Goal: Information Seeking & Learning: Learn about a topic

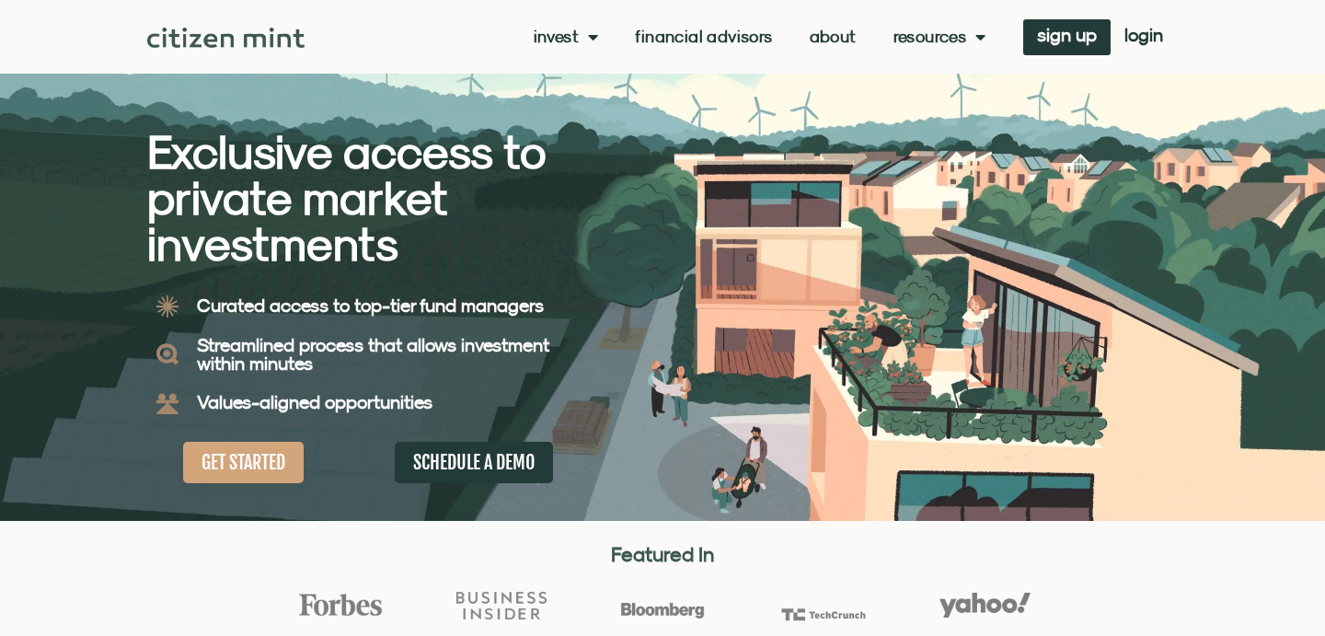
click at [836, 34] on link "About" at bounding box center [833, 37] width 47 height 18
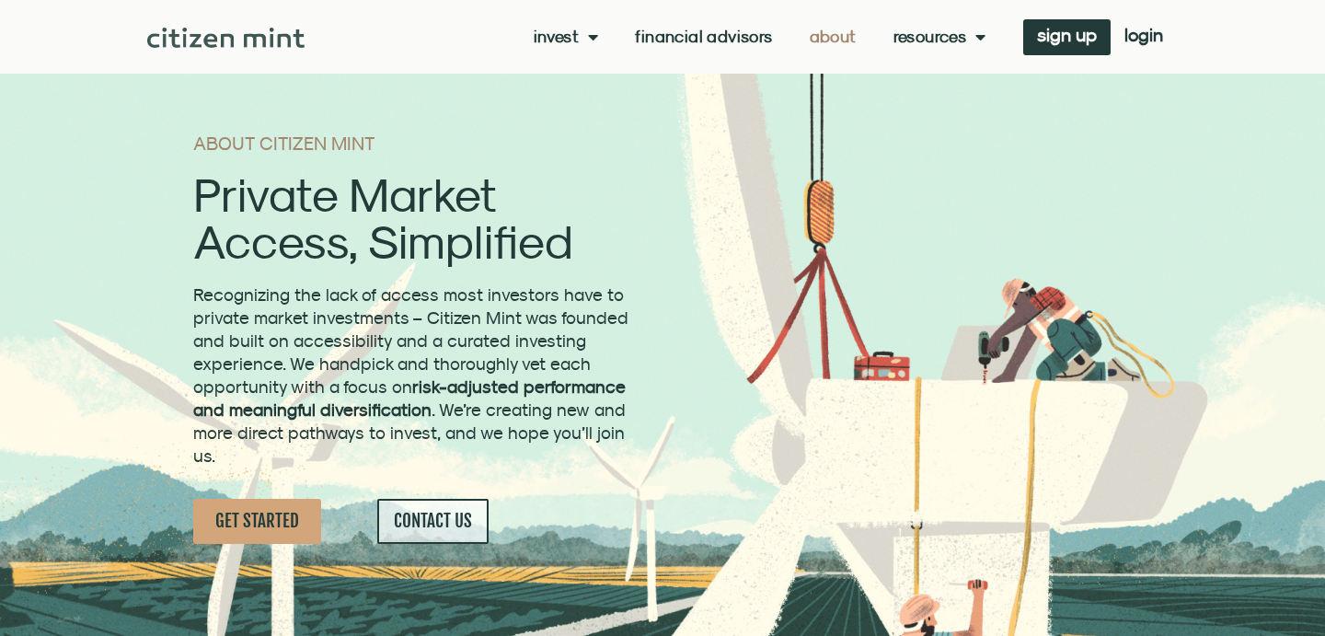
click at [143, 379] on section "ABOUT CITIZEN MINT Private Market Access, Simplified Recognizing the lack of ac…" at bounding box center [662, 321] width 1325 height 642
click at [568, 78] on link "investments" at bounding box center [594, 67] width 121 height 42
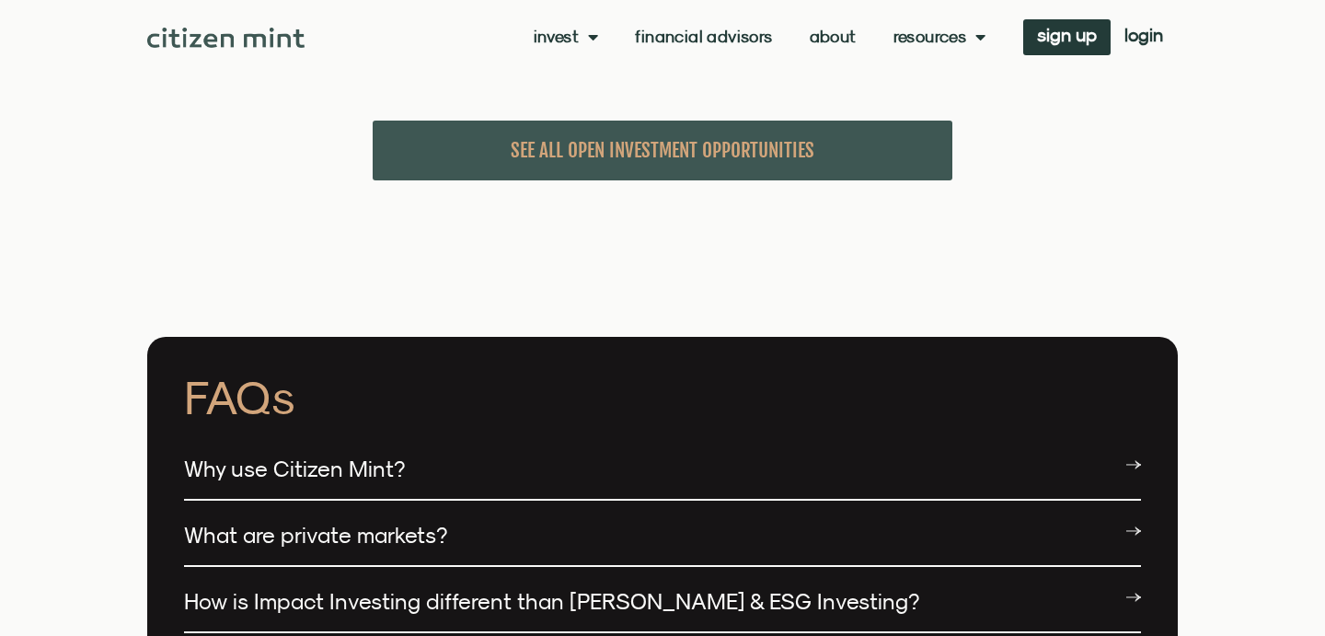
scroll to position [4192, 0]
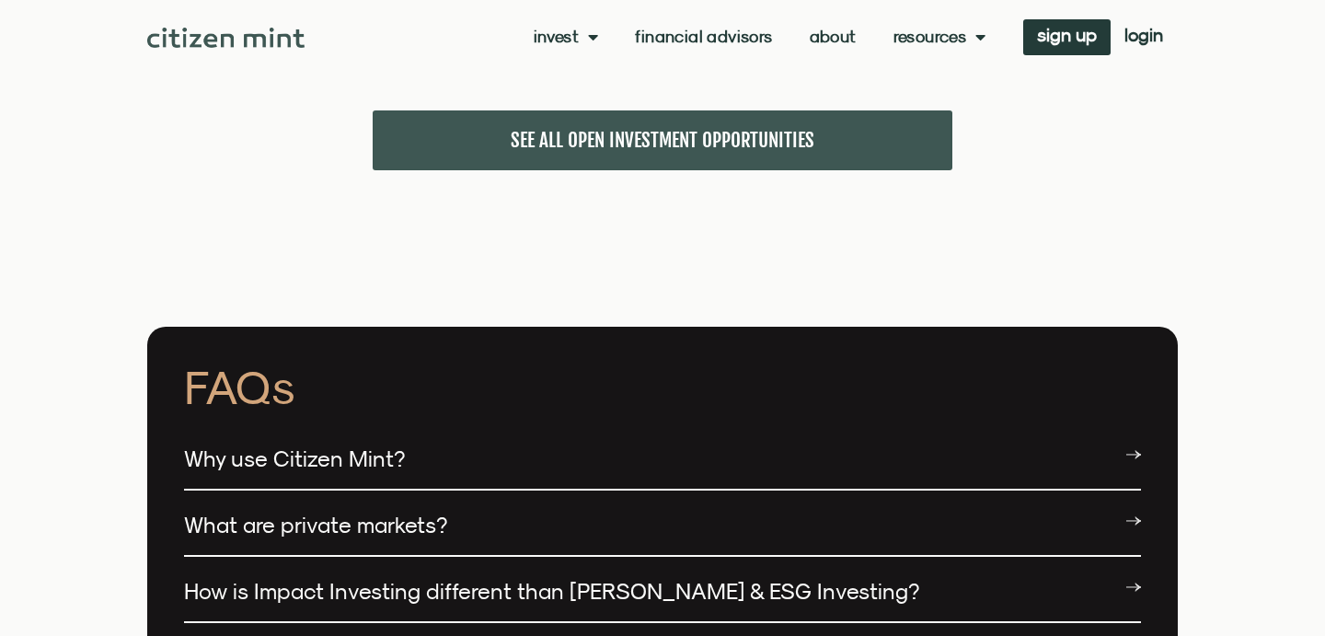
click at [605, 129] on span "SEE ALL OPEN INVESTMENT OPPORTUNITIES" at bounding box center [663, 140] width 304 height 23
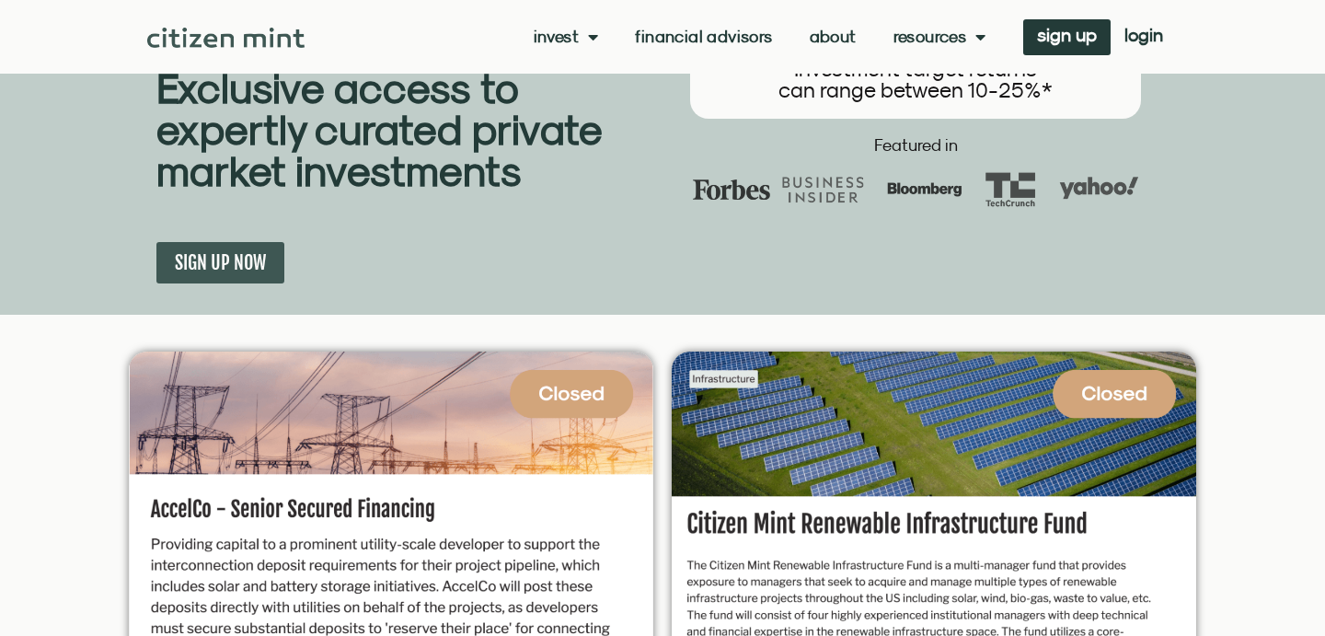
scroll to position [0, 0]
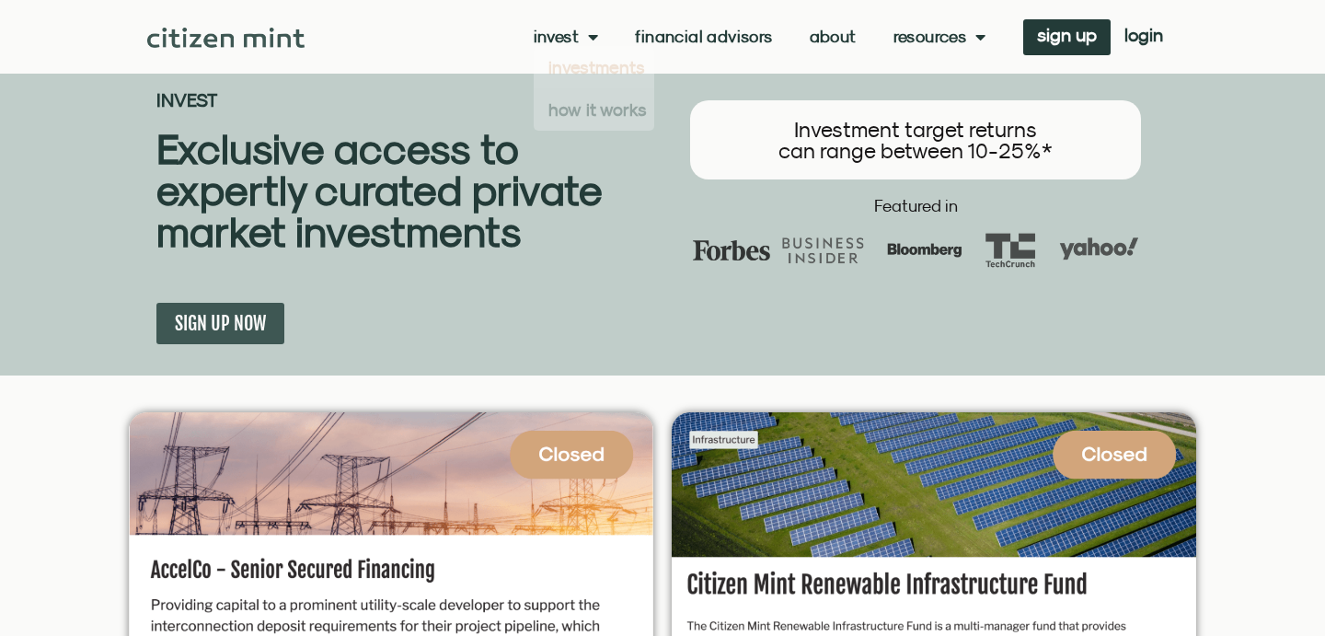
click at [387, 201] on b "Exclusive access to expertly curated private market investments" at bounding box center [378, 190] width 445 height 132
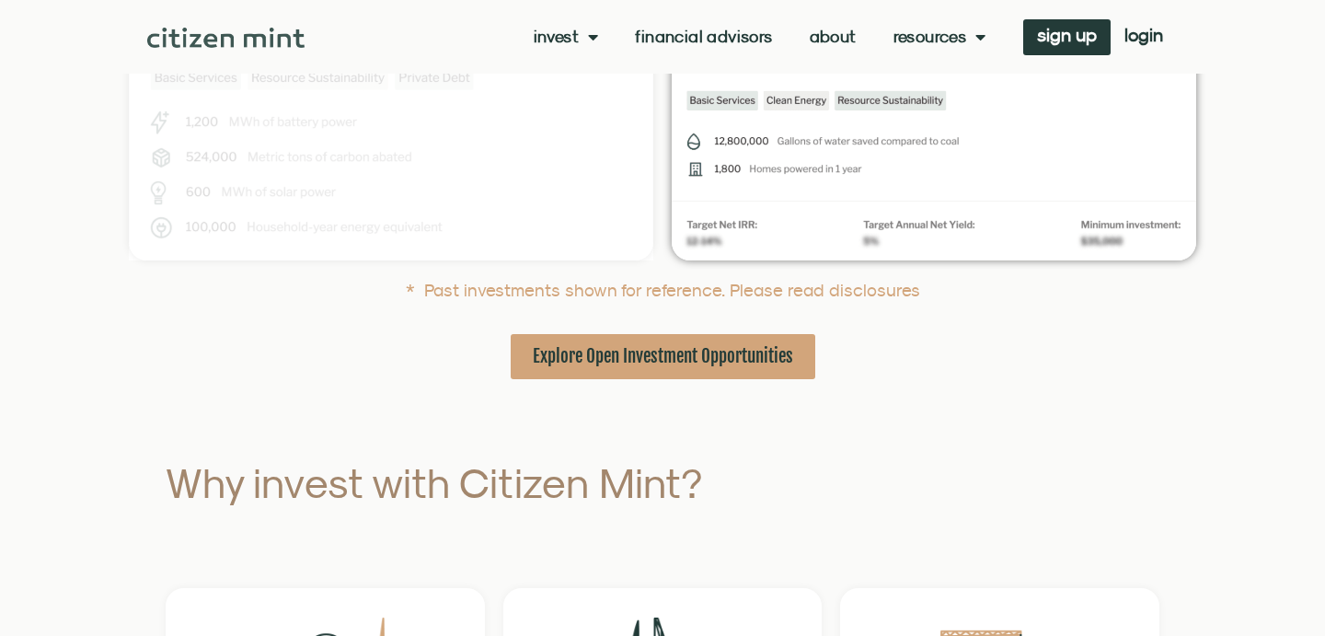
scroll to position [686, 0]
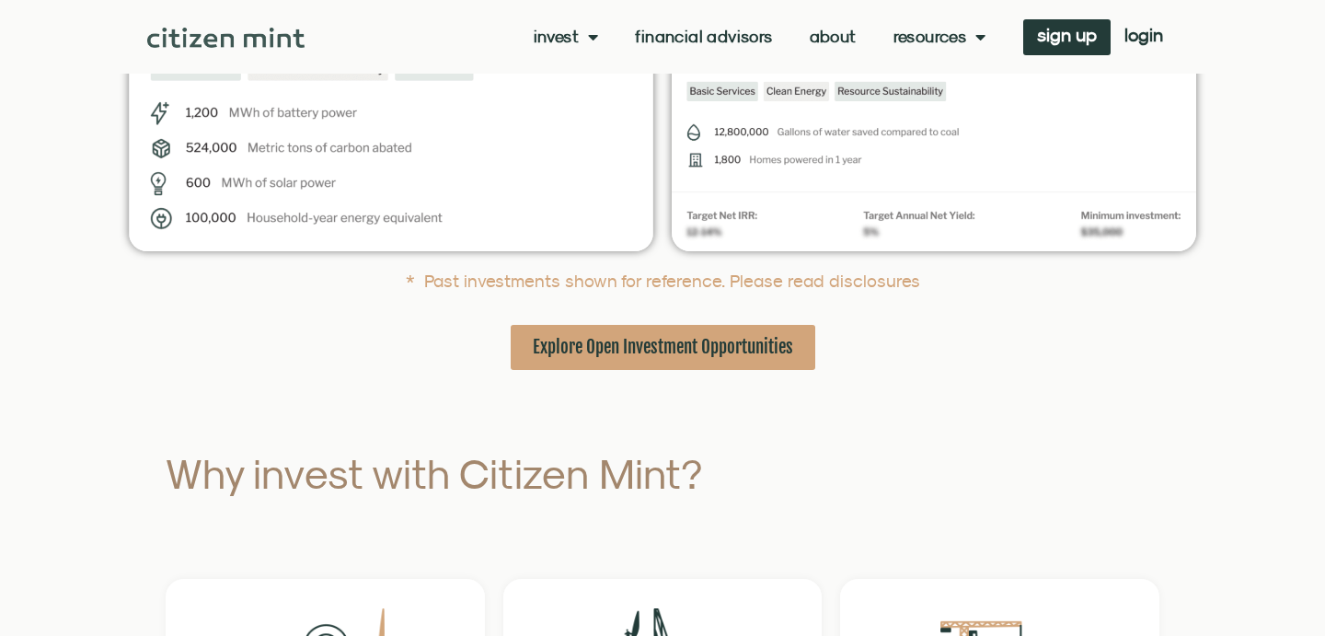
click at [665, 347] on span "Explore Open Investment Opportunities" at bounding box center [663, 347] width 260 height 23
